Goal: Information Seeking & Learning: Learn about a topic

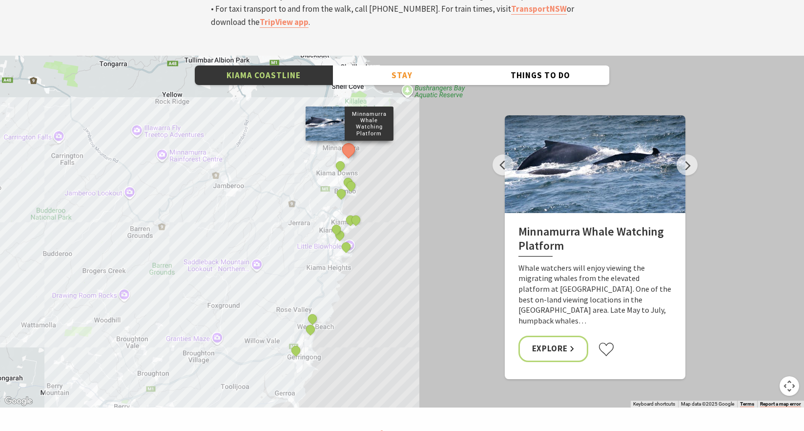
scroll to position [3387, 0]
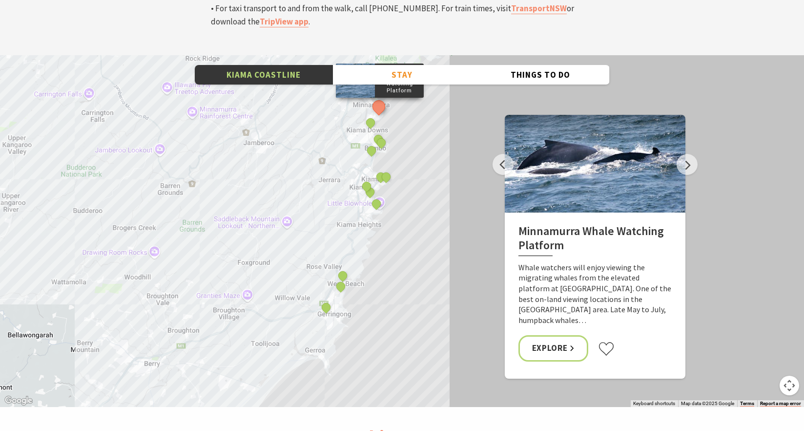
drag, startPoint x: 379, startPoint y: 208, endPoint x: 411, endPoint y: 164, distance: 53.9
click at [411, 164] on div "Minnamurra Whale Watching Platform Gerringong Whale Watching Platform [GEOGRAPH…" at bounding box center [402, 231] width 804 height 352
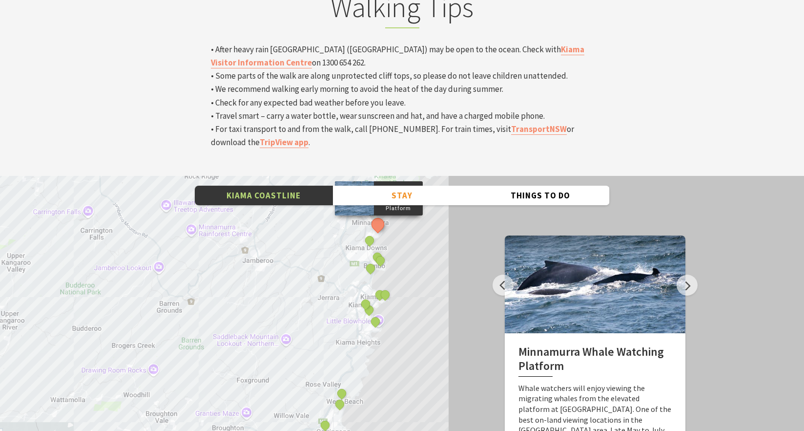
scroll to position [3267, 0]
drag, startPoint x: 435, startPoint y: 296, endPoint x: 432, endPoint y: 242, distance: 54.8
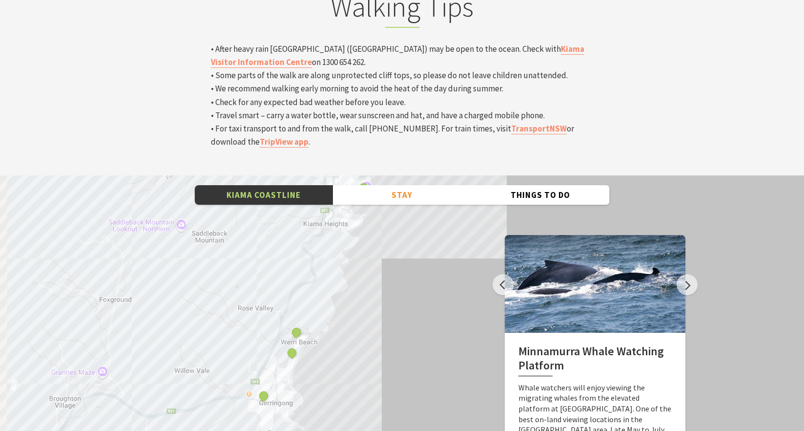
drag, startPoint x: 381, startPoint y: 330, endPoint x: 469, endPoint y: 340, distance: 89.1
click at [470, 340] on div "Minnamurra Whale Watching Platform Gerringong Whale Watching Platform Werri Lag…" at bounding box center [402, 351] width 804 height 352
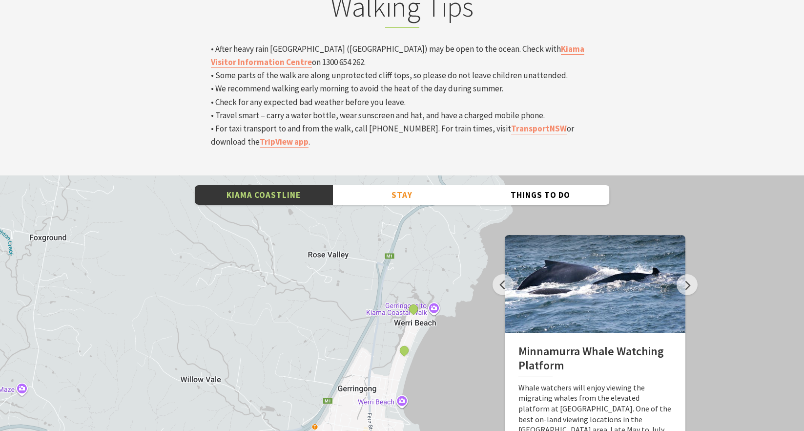
drag, startPoint x: 485, startPoint y: 374, endPoint x: 445, endPoint y: 328, distance: 60.3
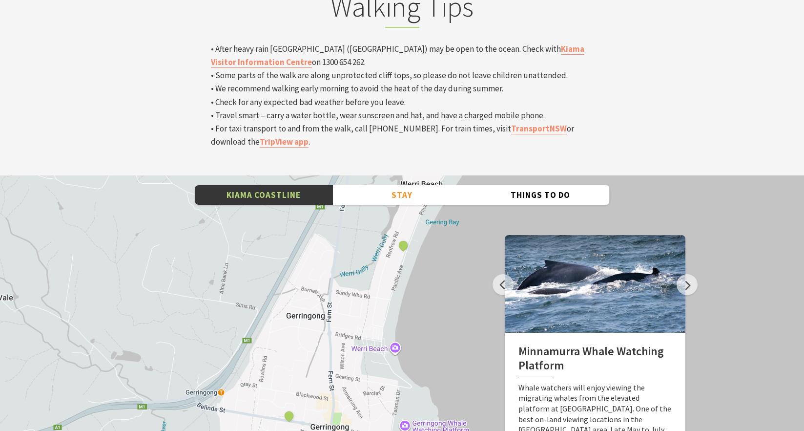
drag, startPoint x: 469, startPoint y: 358, endPoint x: 464, endPoint y: 246, distance: 111.5
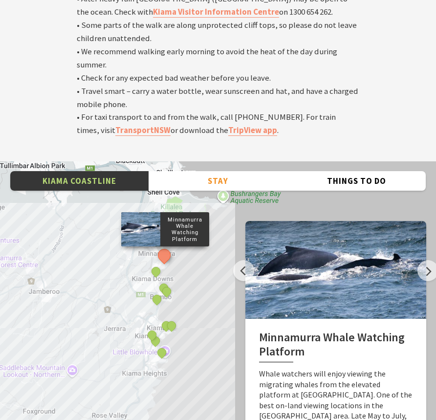
scroll to position [3359, 0]
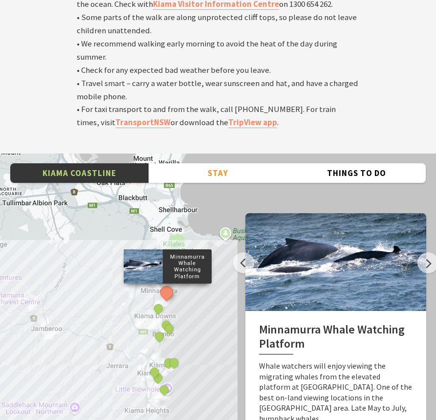
drag, startPoint x: 211, startPoint y: 207, endPoint x: 212, endPoint y: 251, distance: 44.4
click at [213, 253] on div "Minnamurra Whale Watching Platform Gerringong Whale Watching Platform Werri Lag…" at bounding box center [218, 329] width 436 height 352
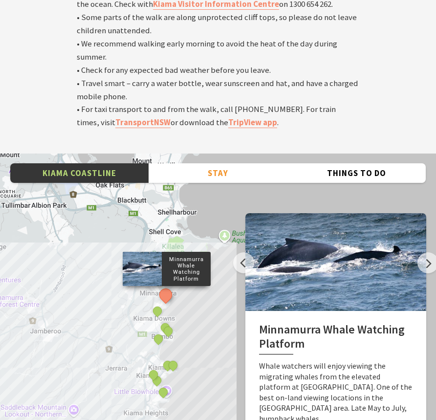
drag, startPoint x: 212, startPoint y: 249, endPoint x: 215, endPoint y: 296, distance: 48.0
click at [216, 297] on div "Minnamurra Whale Watching Platform Gerringong Whale Watching Platform Werri Lag…" at bounding box center [218, 329] width 436 height 352
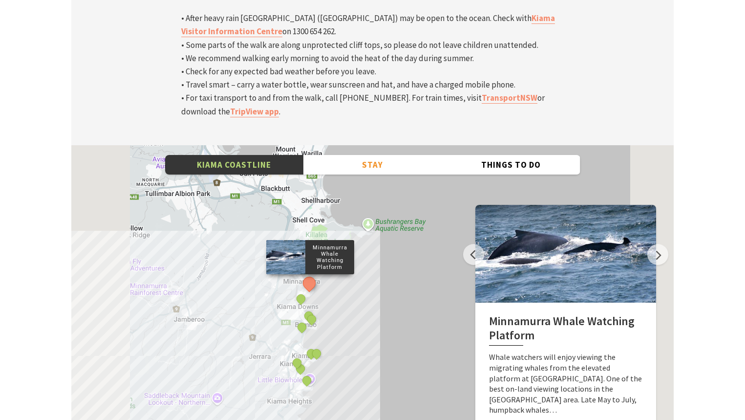
scroll to position [311, 600]
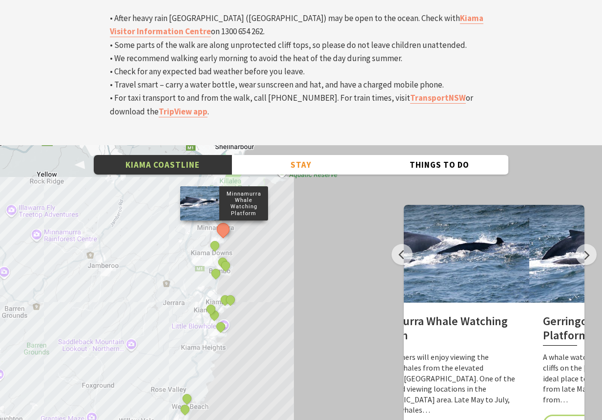
drag, startPoint x: 578, startPoint y: 326, endPoint x: 469, endPoint y: 331, distance: 109.0
click at [435, 331] on div "Minnamurra Whale Watching Platform Whale watchers will enjoy viewing the migrat…" at bounding box center [439, 383] width 181 height 162
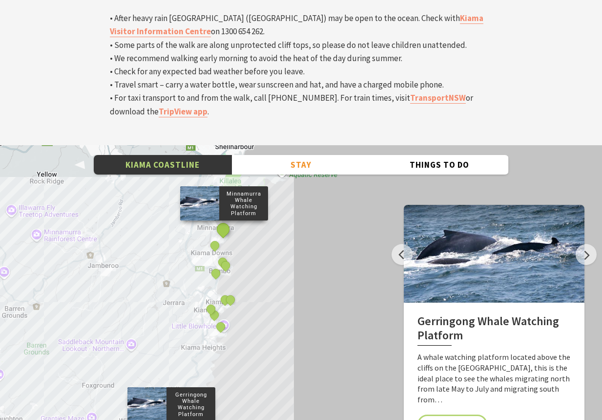
click at [221, 220] on button "See detail about Minnamurra Whale Watching Platform" at bounding box center [223, 229] width 18 height 18
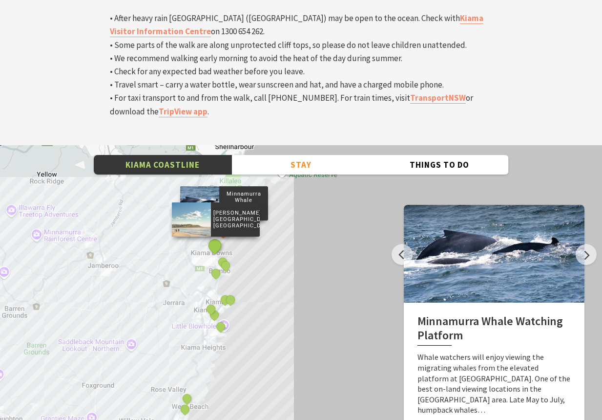
click at [217, 236] on button "See detail about Jones Beach, Kiama Downs" at bounding box center [215, 245] width 18 height 18
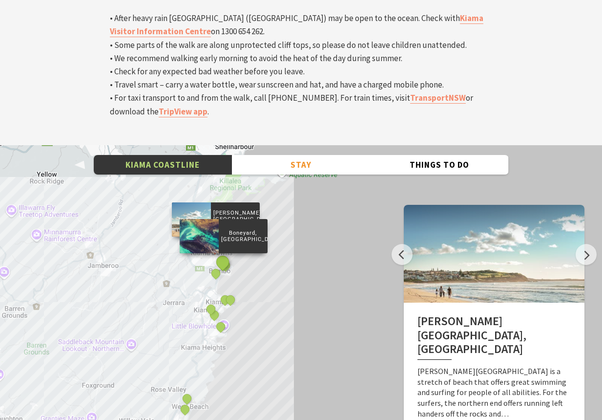
click at [220, 253] on button "See detail about Boneyard, Kiama" at bounding box center [222, 262] width 18 height 18
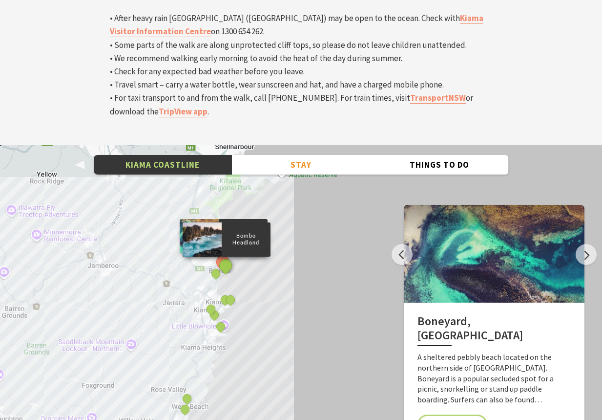
click at [225, 256] on button "See detail about Bombo Headland" at bounding box center [225, 265] width 18 height 18
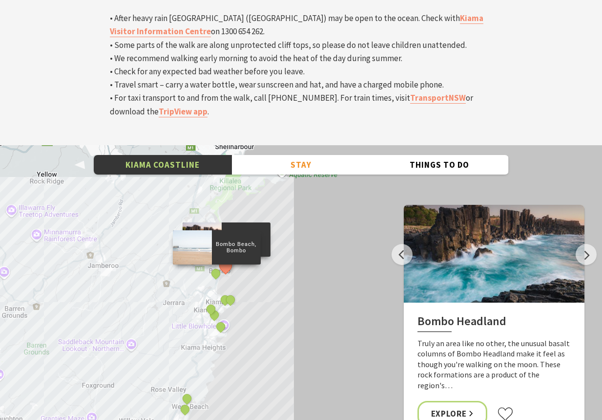
click at [210, 267] on div "Bombo Beach, Bombo" at bounding box center [216, 274] width 15 height 15
click at [217, 264] on button "See detail about Bombo Beach, Bombo" at bounding box center [216, 273] width 18 height 18
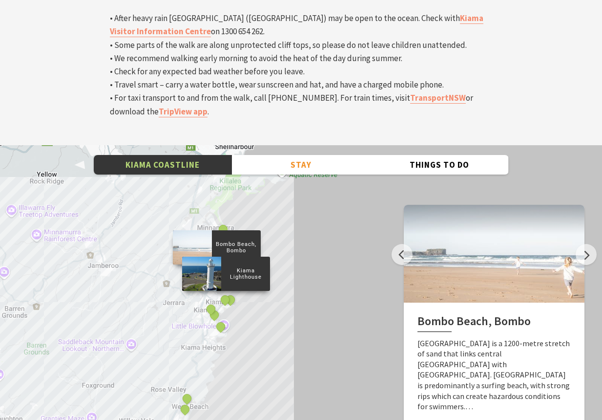
click at [232, 293] on div "Kiama Lighthouse" at bounding box center [226, 300] width 15 height 15
click at [230, 293] on div "Kiama Lighthouse" at bounding box center [226, 300] width 15 height 15
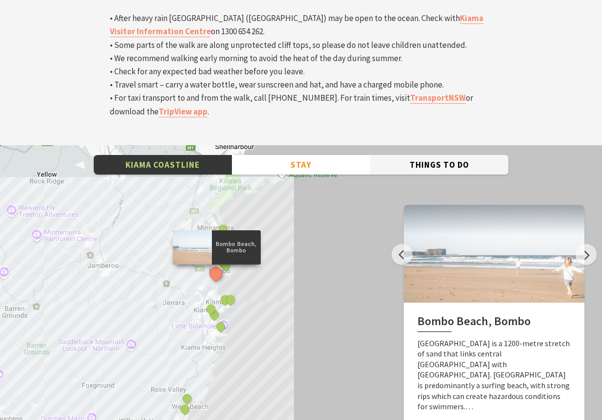
click at [400, 155] on button "Things To Do" at bounding box center [439, 165] width 138 height 20
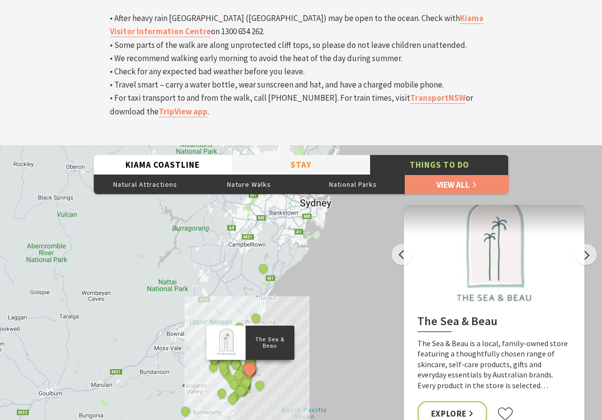
click at [334, 155] on button "Stay" at bounding box center [301, 165] width 138 height 20
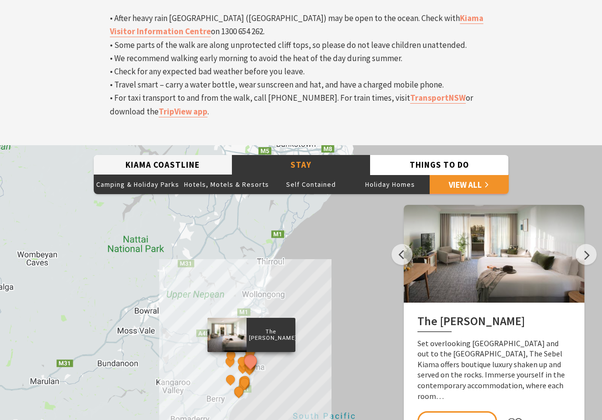
click at [199, 155] on button "Kiama Coastline" at bounding box center [163, 165] width 138 height 20
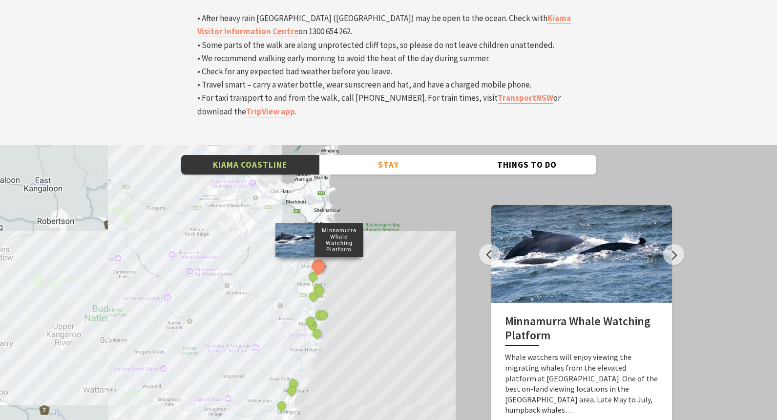
scroll to position [292, 775]
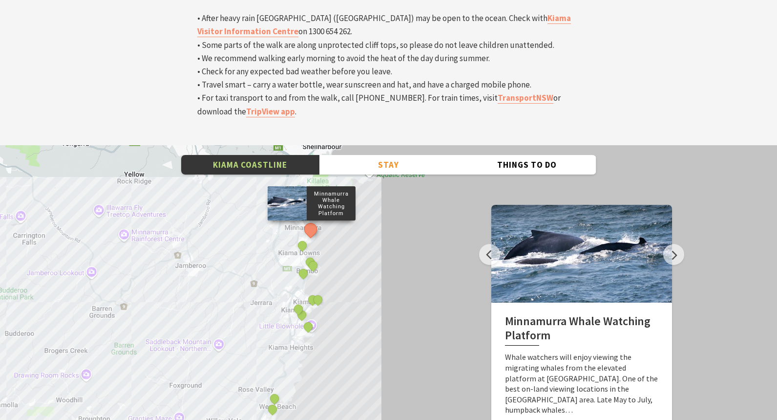
click at [435, 417] on button "Zoom in" at bounding box center [738, 427] width 20 height 20
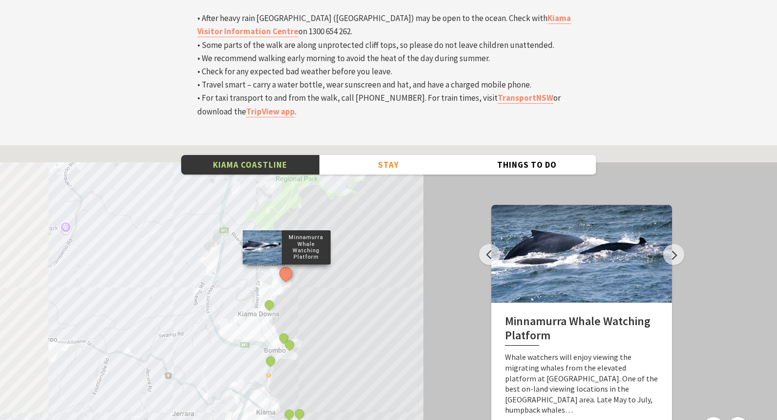
drag, startPoint x: 385, startPoint y: 174, endPoint x: 438, endPoint y: 315, distance: 150.1
click at [435, 315] on div "Minnamurra Whale Watching Platform Gerringong Whale Watching Platform Werri Lag…" at bounding box center [388, 321] width 777 height 352
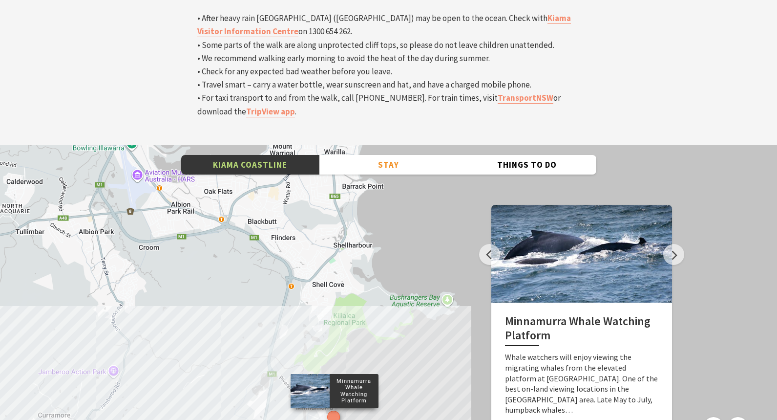
click at [435, 417] on button "Zoom in" at bounding box center [738, 427] width 20 height 20
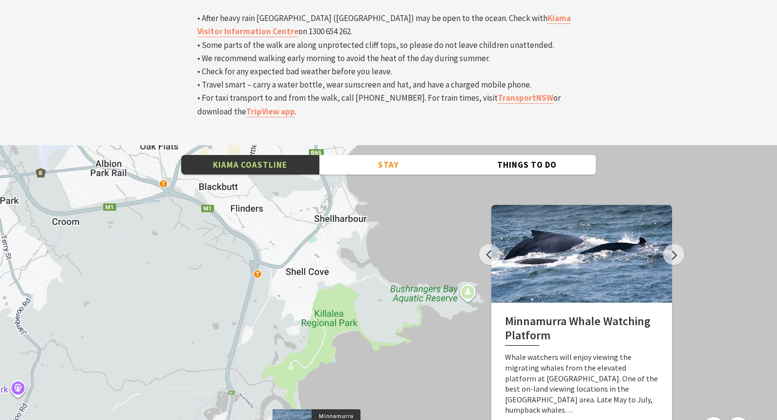
click at [435, 417] on button "Zoom in" at bounding box center [738, 427] width 20 height 20
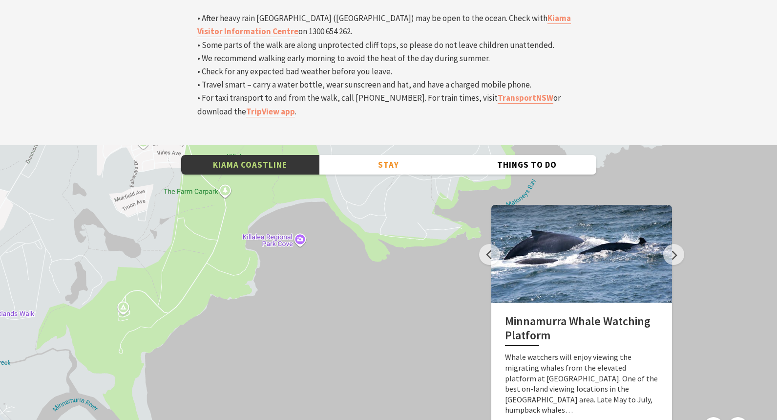
drag, startPoint x: 361, startPoint y: 315, endPoint x: 387, endPoint y: 166, distance: 151.2
click at [387, 166] on div "Minnamurra Whale Watching Platform Gerringong Whale Watching Platform Werri Lag…" at bounding box center [388, 321] width 777 height 352
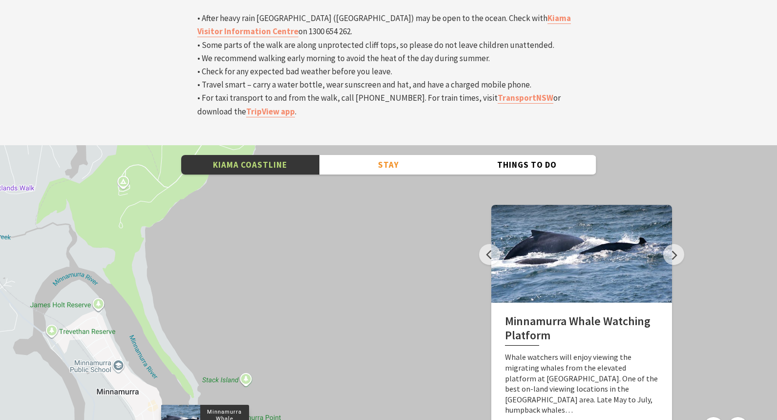
drag, startPoint x: 317, startPoint y: 275, endPoint x: 319, endPoint y: 157, distance: 118.2
click at [316, 151] on div "Minnamurra Whale Watching Platform Gerringong Whale Watching Platform Werri Lag…" at bounding box center [388, 321] width 777 height 352
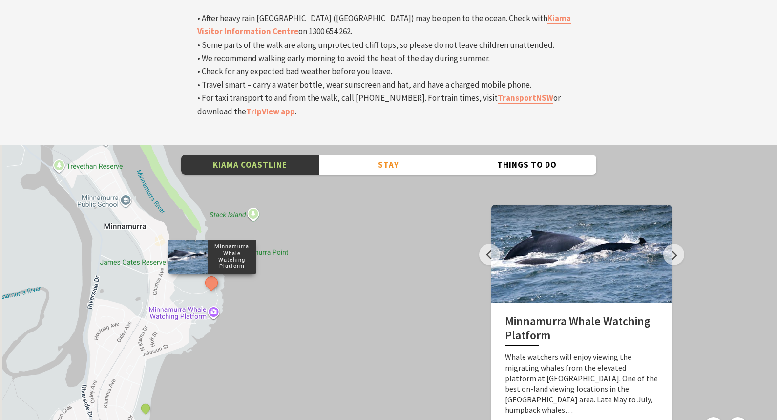
drag, startPoint x: 332, startPoint y: 232, endPoint x: 339, endPoint y: 77, distance: 156.0
click at [340, 145] on div "Minnamurra Whale Watching Platform Gerringong Whale Watching Platform Werri Lag…" at bounding box center [388, 321] width 777 height 352
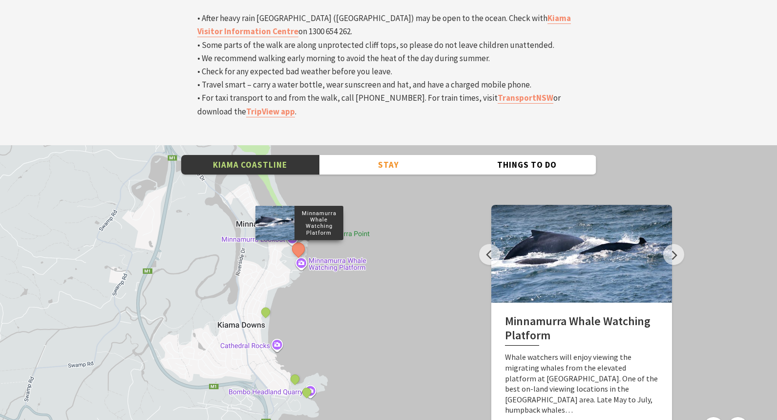
drag, startPoint x: 396, startPoint y: 309, endPoint x: 395, endPoint y: 260, distance: 49.3
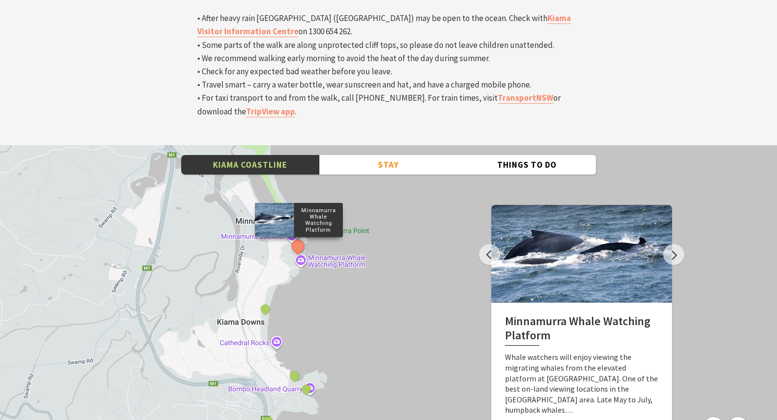
click at [277, 232] on div "Minnamurra Whale Watching Platform Gerringong Whale Watching Platform Werri Lag…" at bounding box center [388, 321] width 777 height 352
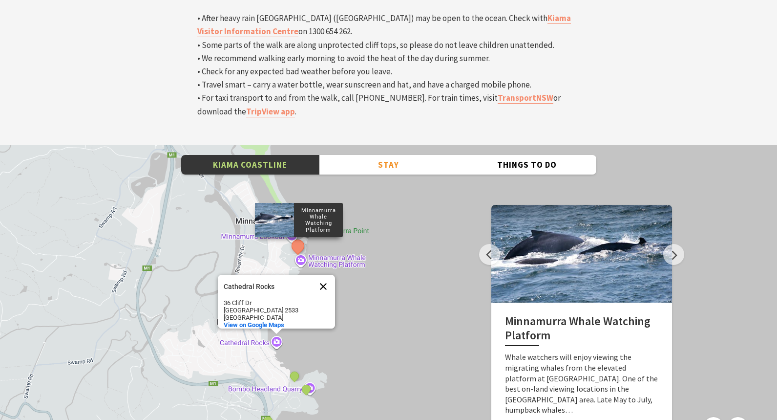
click at [321, 274] on button "Close" at bounding box center [323, 285] width 23 height 23
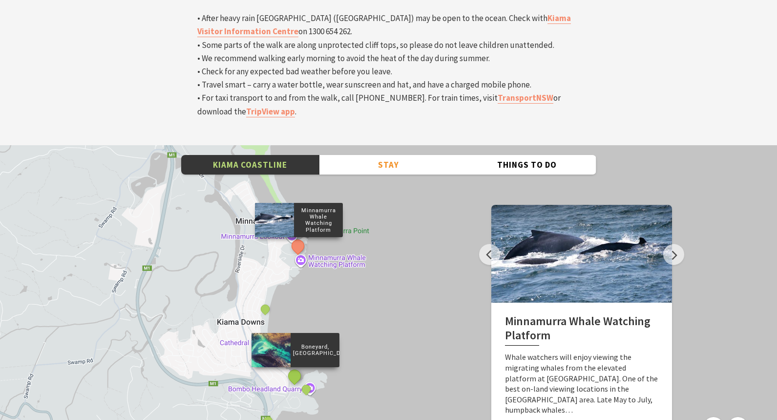
click at [291, 366] on button "See detail about Boneyard, Kiama" at bounding box center [295, 375] width 18 height 18
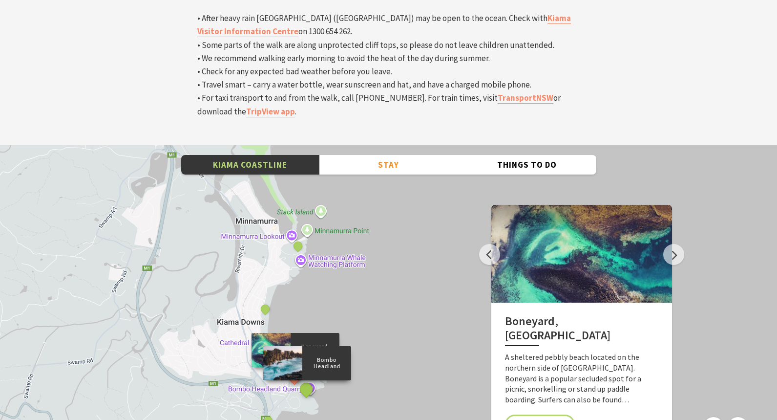
click at [307, 380] on button "See detail about Bombo Headland" at bounding box center [306, 389] width 18 height 18
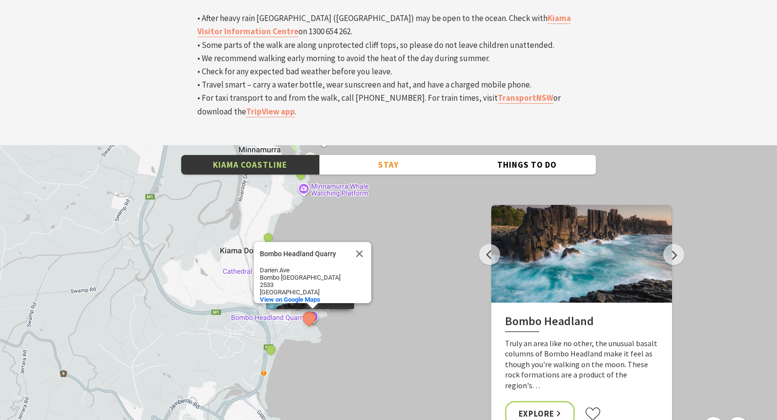
drag, startPoint x: 309, startPoint y: 329, endPoint x: 311, endPoint y: 255, distance: 73.3
click at [312, 255] on div "Minnamurra Whale Watching Platform Gerringong Whale Watching Platform Werri Lag…" at bounding box center [388, 321] width 777 height 352
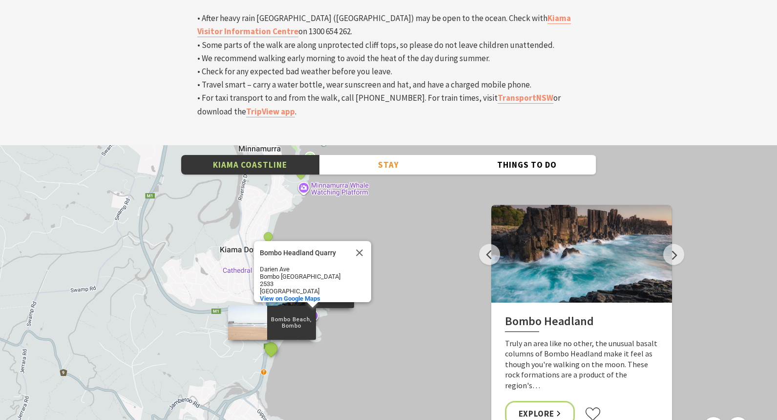
click at [271, 339] on button "See detail about Bombo Beach, Bombo" at bounding box center [271, 348] width 18 height 18
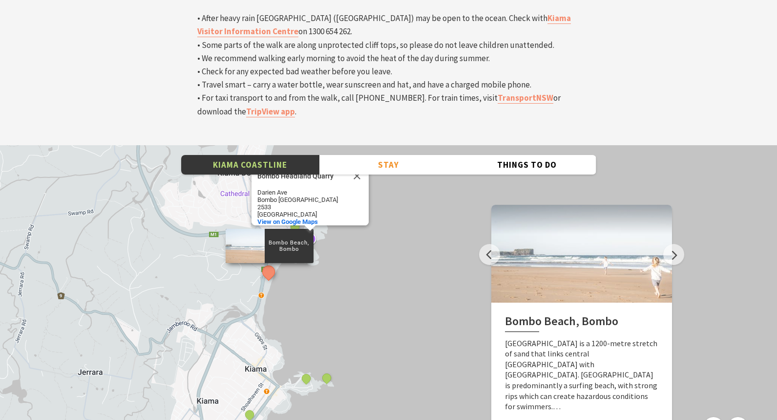
drag, startPoint x: 314, startPoint y: 293, endPoint x: 311, endPoint y: 214, distance: 79.2
click at [311, 214] on div "Minnamurra Whale Watching Platform Gerringong Whale Watching Platform Werri Lag…" at bounding box center [388, 321] width 777 height 352
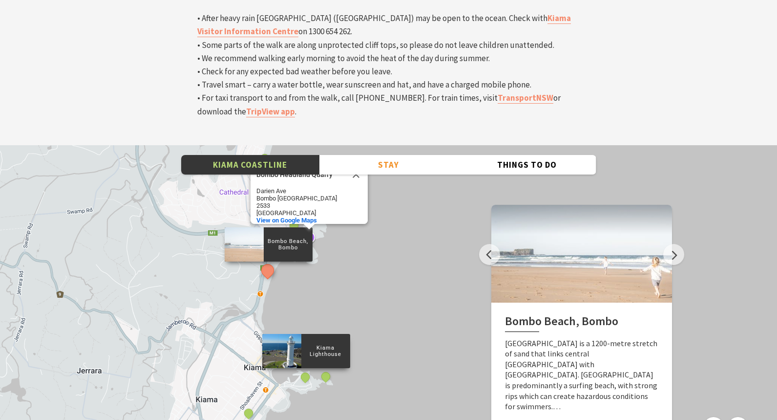
click at [308, 370] on div "Kiama Lighthouse" at bounding box center [305, 377] width 15 height 15
click at [326, 367] on button "See detail about Kiama Blowhole" at bounding box center [325, 376] width 18 height 18
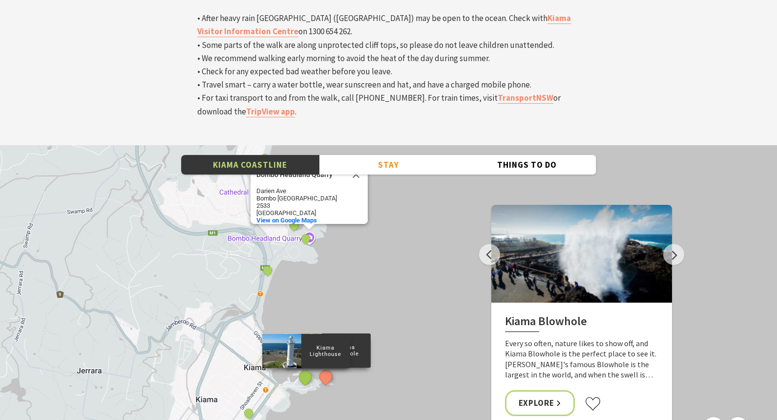
click at [306, 367] on button "See detail about Kiama Lighthouse" at bounding box center [305, 376] width 18 height 18
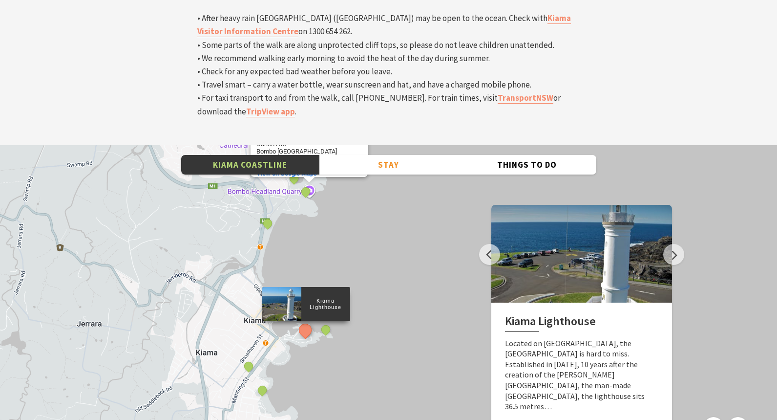
drag, startPoint x: 320, startPoint y: 305, endPoint x: 321, endPoint y: 237, distance: 67.9
click at [321, 237] on div "Minnamurra Whale Watching Platform Gerringong Whale Watching Platform Werri Lag…" at bounding box center [388, 321] width 777 height 352
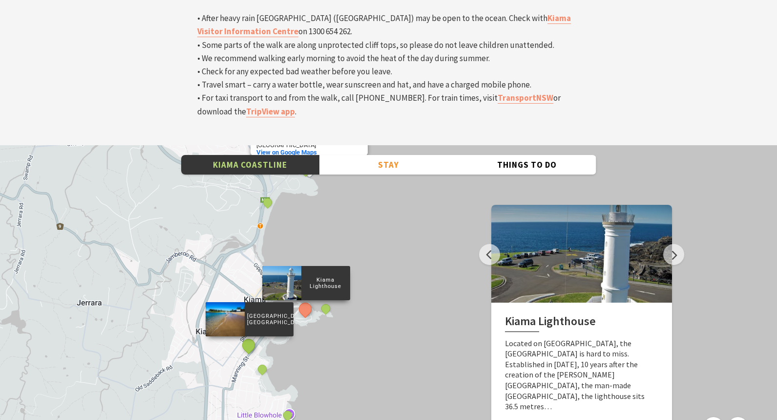
click at [250, 336] on button "See detail about Surf Beach, Kiama" at bounding box center [248, 345] width 18 height 18
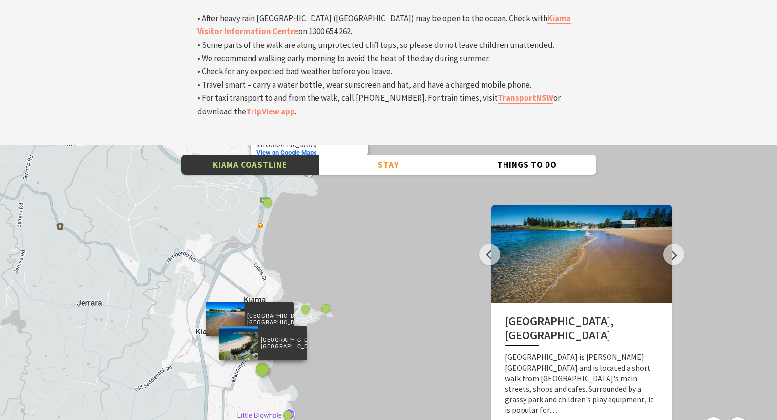
click at [264, 359] on button "See detail about Kendalls Beach, Kiama" at bounding box center [262, 368] width 18 height 18
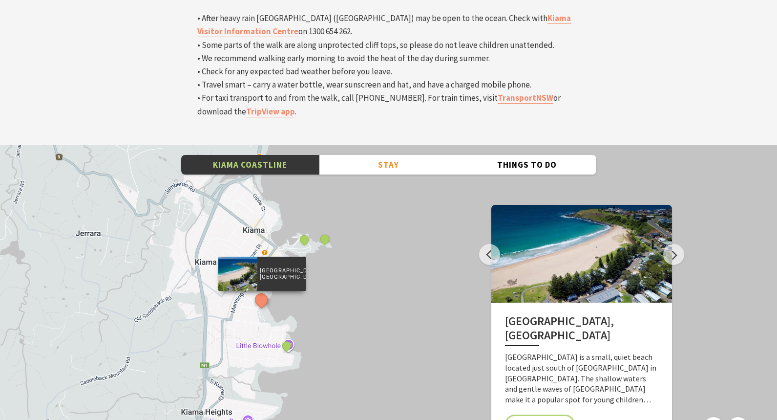
drag, startPoint x: 344, startPoint y: 281, endPoint x: 342, endPoint y: 210, distance: 70.8
click at [342, 210] on div "Minnamurra Whale Watching Platform Gerringong Whale Watching Platform Werri Lag…" at bounding box center [388, 321] width 777 height 352
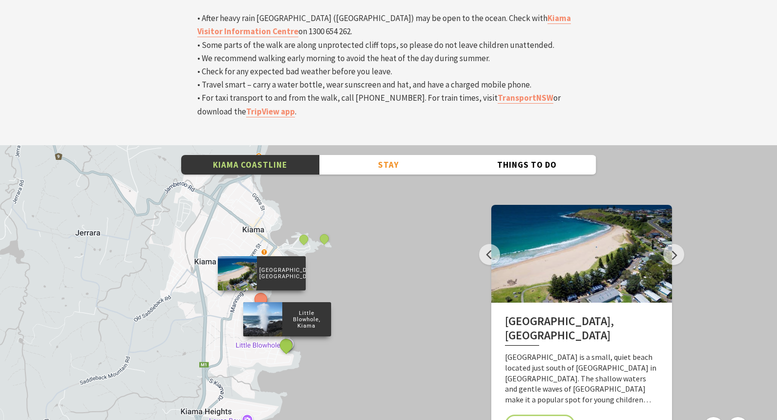
click at [287, 336] on button "See detail about Little Blowhole, Kiama" at bounding box center [286, 345] width 18 height 18
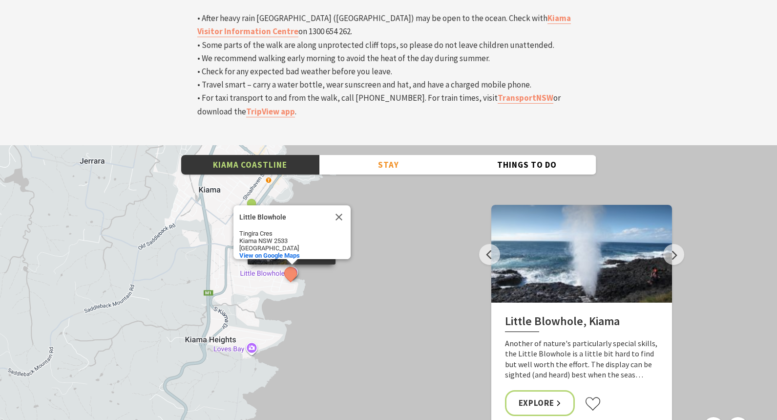
drag, startPoint x: 322, startPoint y: 288, endPoint x: 326, endPoint y: 213, distance: 74.8
click at [326, 213] on div "Minnamurra Whale Watching Platform Gerringong Whale Watching Platform Werri Lag…" at bounding box center [388, 321] width 777 height 352
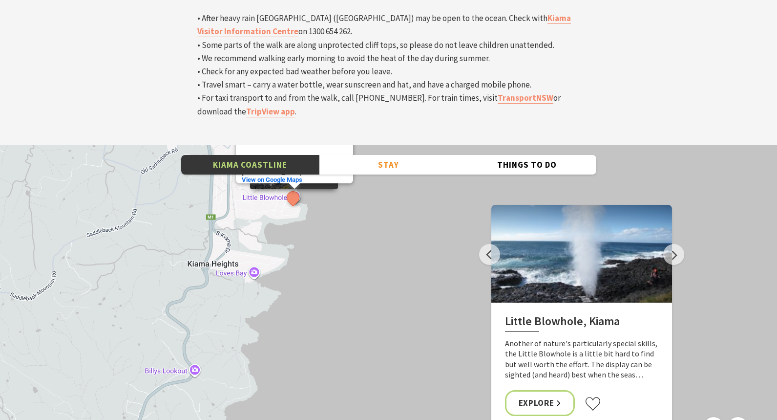
drag, startPoint x: 302, startPoint y: 250, endPoint x: 304, endPoint y: 173, distance: 76.7
click at [305, 173] on div "Minnamurra Whale Watching Platform Gerringong Whale Watching Platform Werri Lag…" at bounding box center [388, 321] width 777 height 352
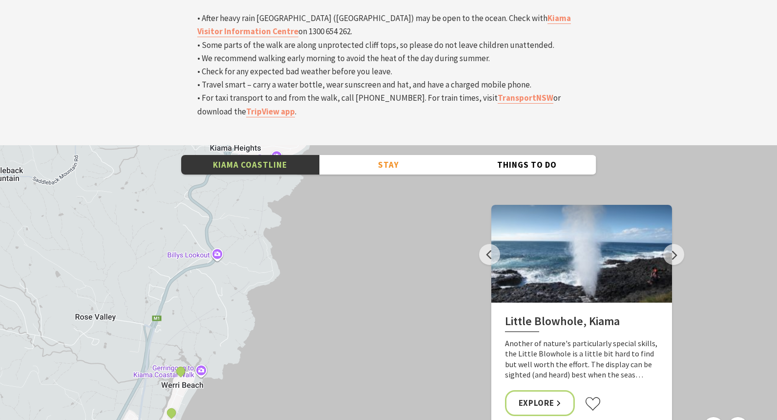
drag, startPoint x: 303, startPoint y: 215, endPoint x: 324, endPoint y: 98, distance: 119.7
click at [325, 145] on div "Minnamurra Whale Watching Platform Gerringong Whale Watching Platform Werri Lag…" at bounding box center [388, 321] width 777 height 352
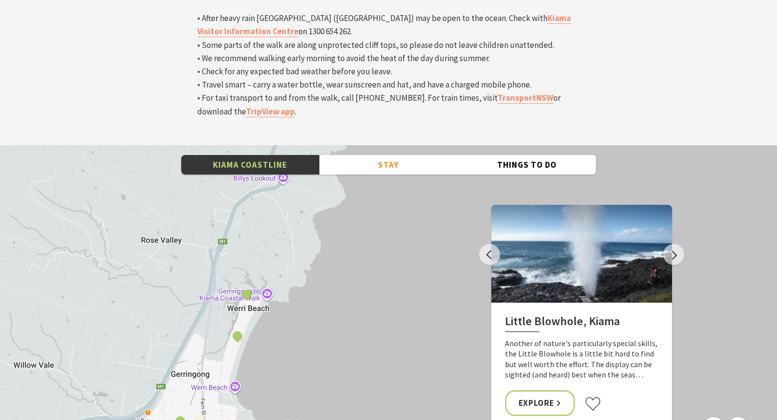
drag, startPoint x: 289, startPoint y: 239, endPoint x: 360, endPoint y: 167, distance: 101.2
click at [360, 168] on div "Minnamurra Whale Watching Platform Gerringong Whale Watching Platform Werri Lag…" at bounding box center [388, 321] width 777 height 352
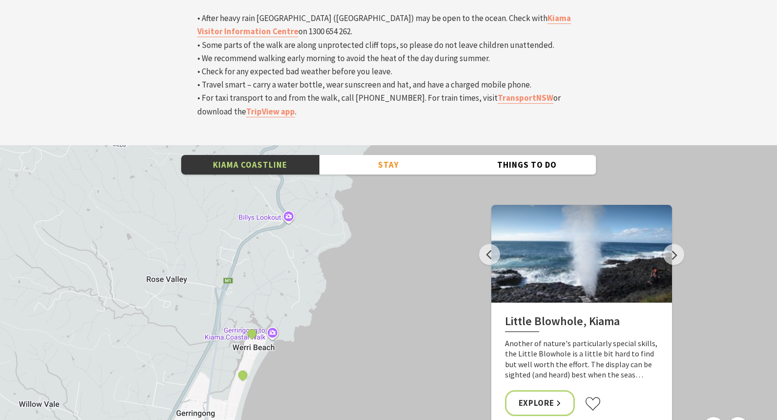
drag, startPoint x: 360, startPoint y: 168, endPoint x: 360, endPoint y: 201, distance: 33.2
click at [361, 202] on div "Minnamurra Whale Watching Platform Gerringong Whale Watching Platform Werri Lag…" at bounding box center [388, 321] width 777 height 352
click at [287, 145] on div "Minnamurra Whale Watching Platform Gerringong Whale Watching Platform Werri Lag…" at bounding box center [388, 321] width 777 height 352
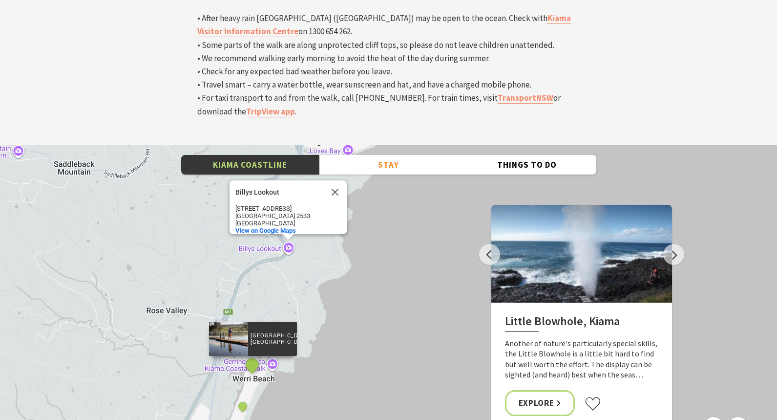
click at [253, 355] on button "See detail about Werri Lagoon, Gerringong" at bounding box center [252, 364] width 18 height 18
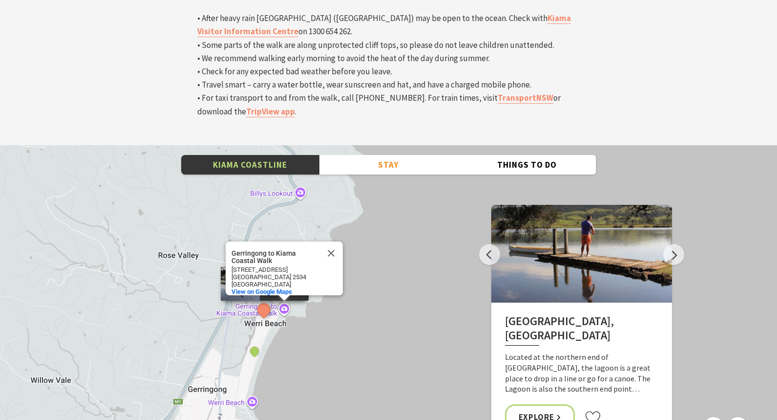
drag, startPoint x: 295, startPoint y: 301, endPoint x: 309, endPoint y: 236, distance: 66.6
click at [309, 238] on div "Minnamurra Whale Watching Platform Gerringong Whale Watching Platform Werri Lag…" at bounding box center [388, 321] width 777 height 352
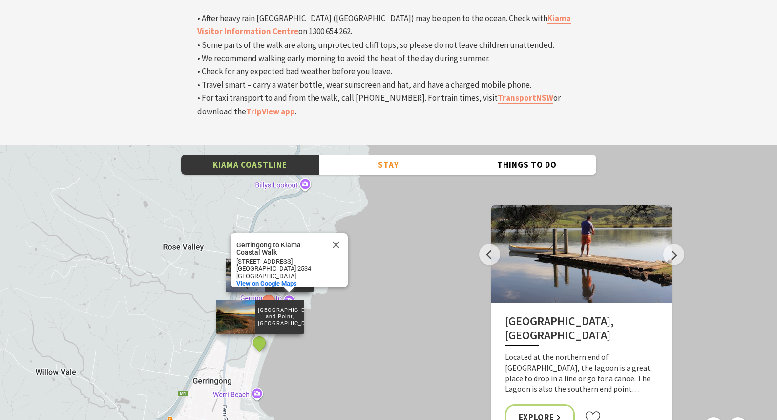
click at [260, 333] on button "See detail about Werri Beach and Point, Gerringong" at bounding box center [259, 342] width 18 height 18
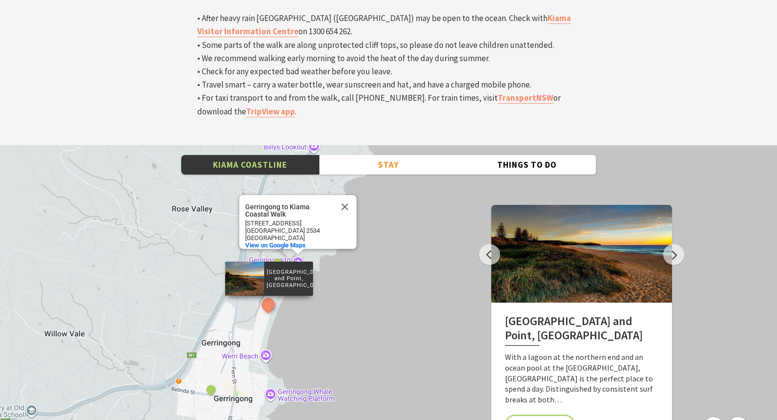
drag, startPoint x: 290, startPoint y: 272, endPoint x: 299, endPoint y: 231, distance: 42.1
click at [299, 231] on div "Minnamurra Whale Watching Platform Gerringong Whale Watching Platform Werri Lag…" at bounding box center [388, 321] width 777 height 352
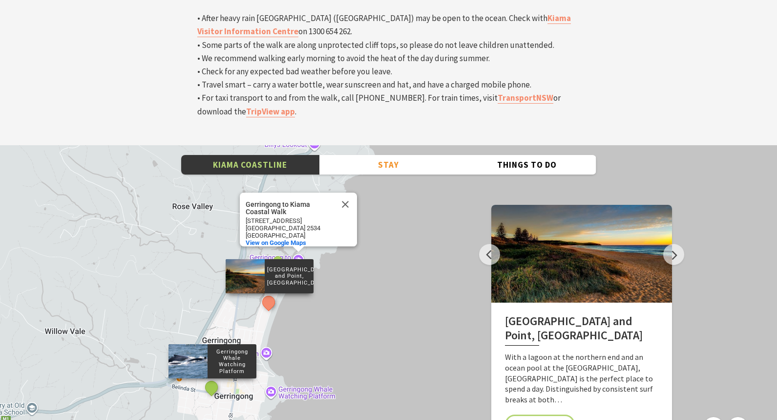
click at [214, 378] on button "See detail about Gerringong Whale Watching Platform" at bounding box center [211, 387] width 18 height 18
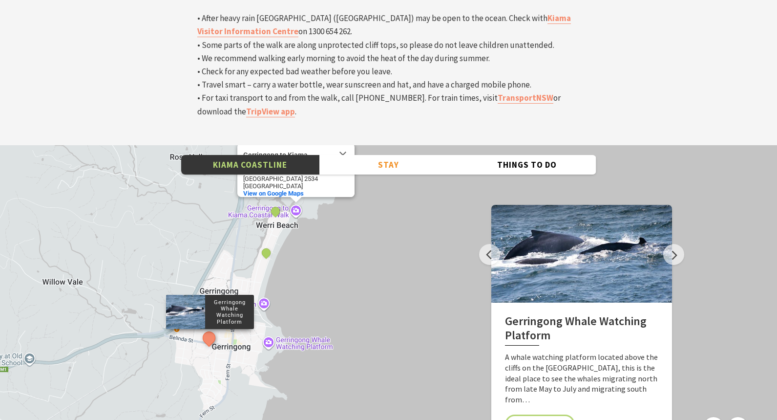
drag, startPoint x: 331, startPoint y: 299, endPoint x: 333, endPoint y: 239, distance: 60.1
click at [333, 240] on div "Minnamurra Whale Watching Platform Gerringong Whale Watching Platform Werri Lag…" at bounding box center [388, 321] width 777 height 352
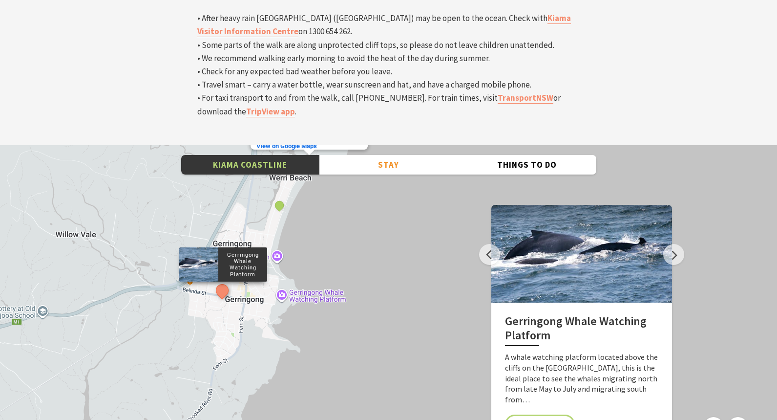
drag, startPoint x: 334, startPoint y: 274, endPoint x: 339, endPoint y: 239, distance: 36.0
click at [339, 239] on div "Minnamurra Whale Watching Platform Gerringong Whale Watching Platform Werri Lag…" at bounding box center [388, 321] width 777 height 352
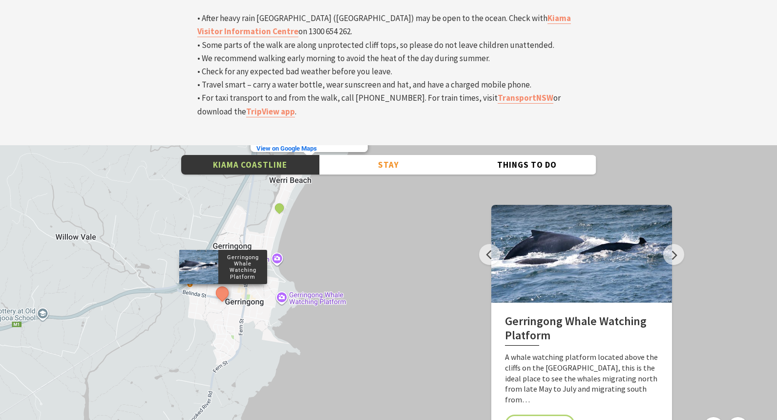
drag, startPoint x: 295, startPoint y: 261, endPoint x: 321, endPoint y: 299, distance: 46.7
click at [322, 301] on div "Minnamurra Whale Watching Platform Gerringong Whale Watching Platform Werri Lag…" at bounding box center [388, 321] width 777 height 352
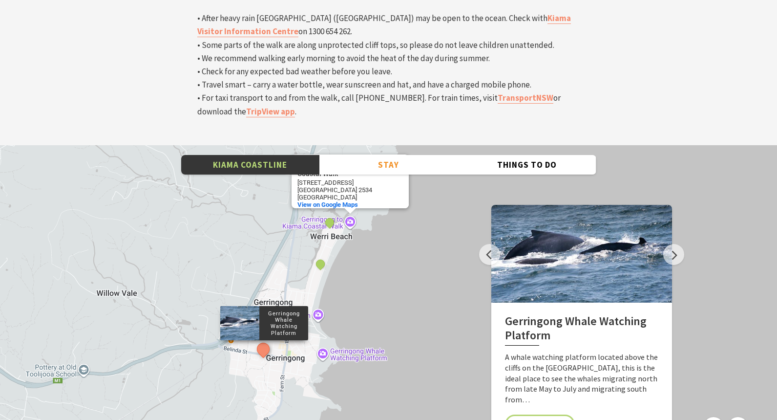
click at [326, 246] on div "Minnamurra Whale Watching Platform Gerringong Whale Watching Platform Werri Lag…" at bounding box center [388, 321] width 777 height 352
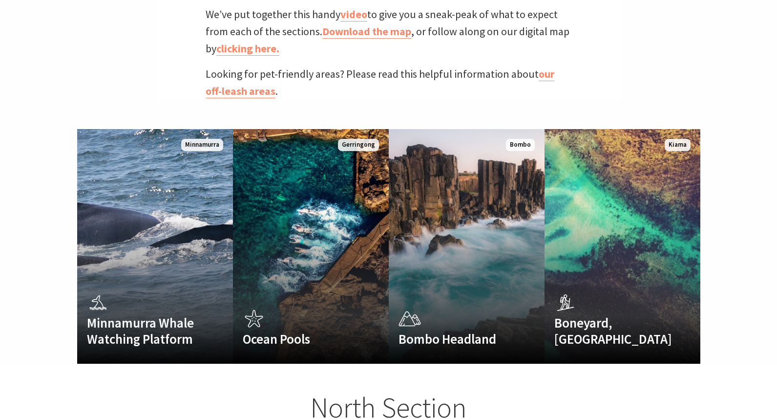
scroll to position [546, 0]
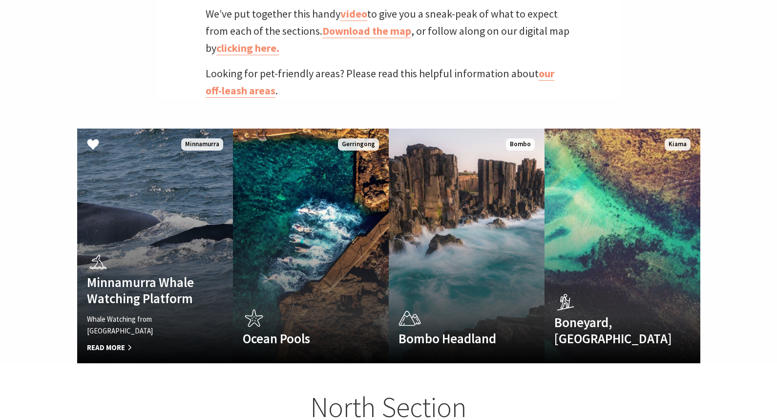
click at [194, 230] on link "Minnamurra Whale Watching Platform Whale Watching from Minnamurra Point Read Mo…" at bounding box center [155, 245] width 156 height 234
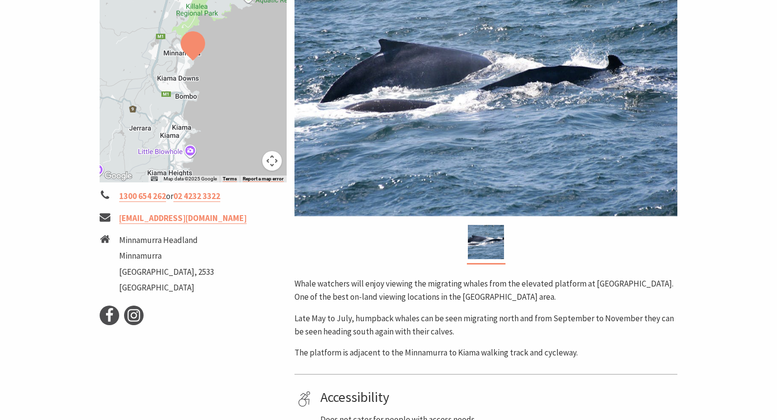
scroll to position [203, 0]
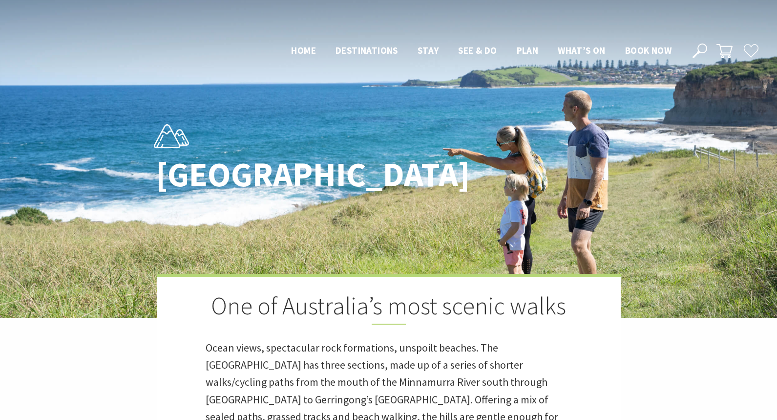
scroll to position [544, 0]
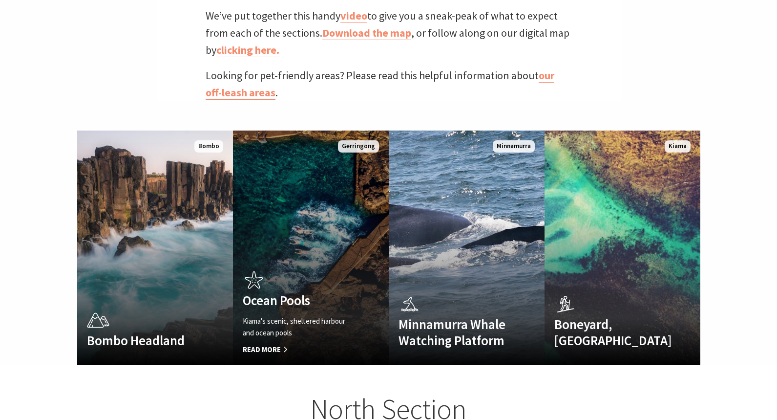
click at [298, 232] on link "Ocean Pools Kiama's scenic, sheltered harbour and ocean pools Read More Gerring…" at bounding box center [311, 247] width 156 height 234
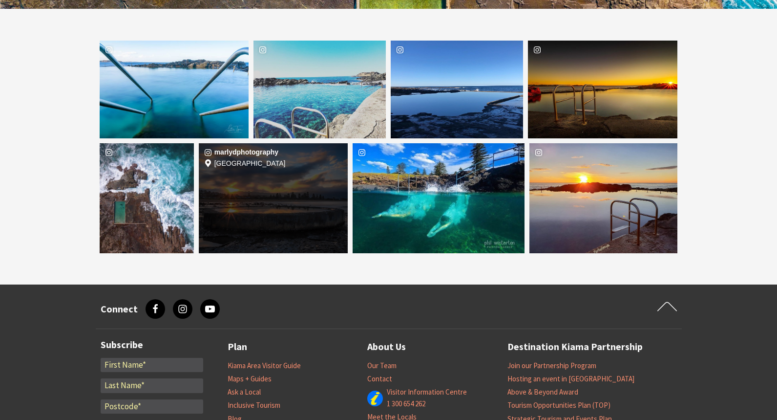
scroll to position [1562, 0]
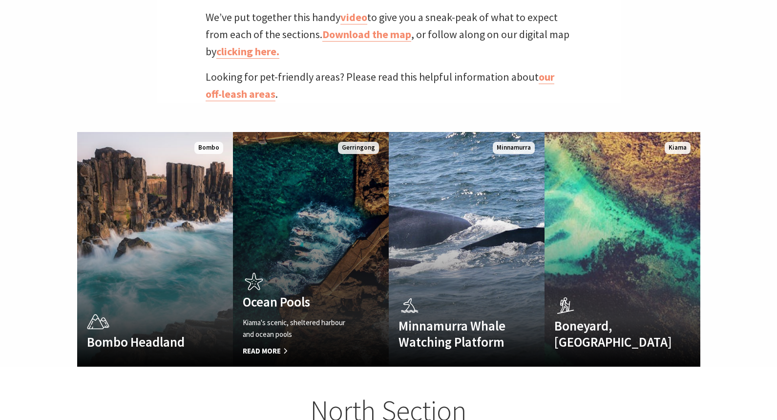
scroll to position [292, 775]
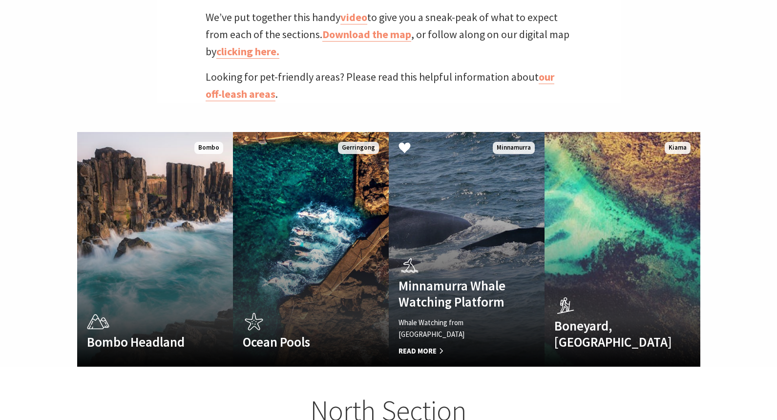
click at [487, 232] on link "Minnamurra Whale Watching Platform Whale Watching from Minnamurra Point Read Mo…" at bounding box center [467, 249] width 156 height 234
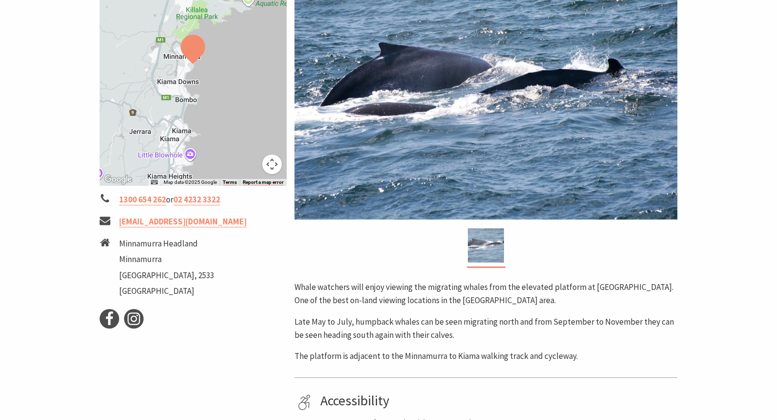
scroll to position [214, 0]
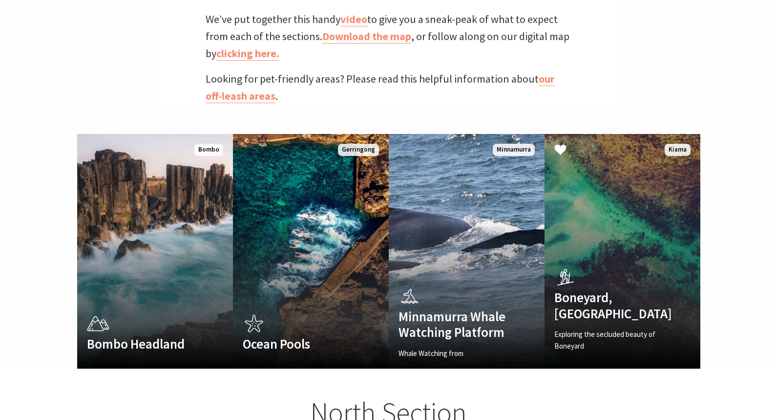
scroll to position [5, 775]
click at [575, 225] on link "Boneyard, [GEOGRAPHIC_DATA] Exploring the secluded beauty of Boneyard Read More…" at bounding box center [623, 251] width 156 height 234
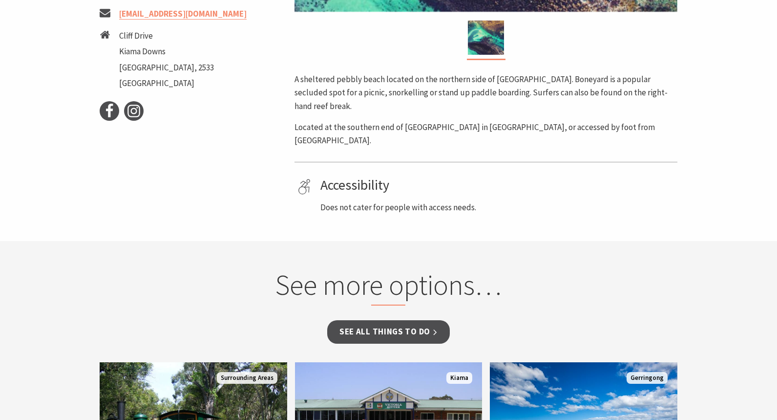
scroll to position [433, 0]
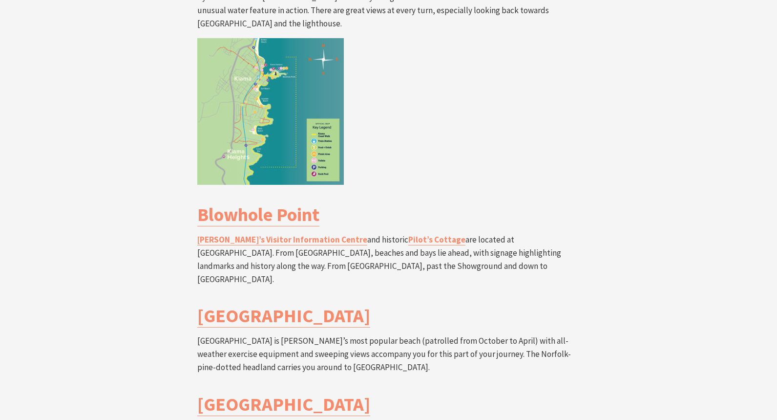
scroll to position [1802, 0]
